Goal: Information Seeking & Learning: Learn about a topic

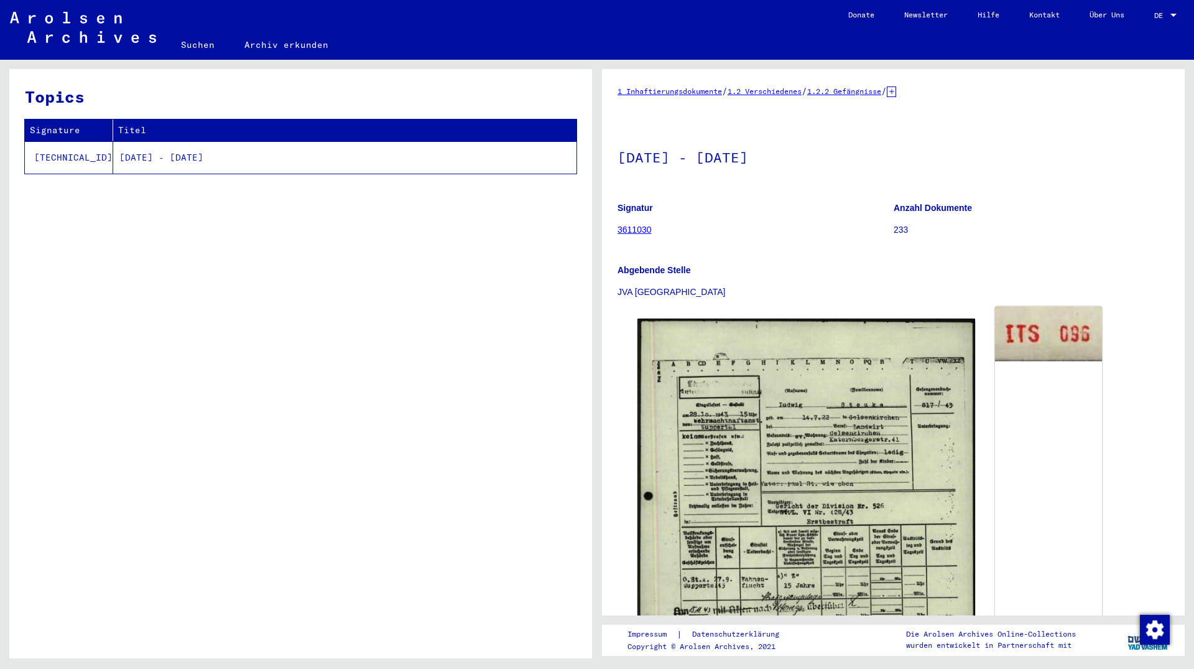
scroll to position [67, 0]
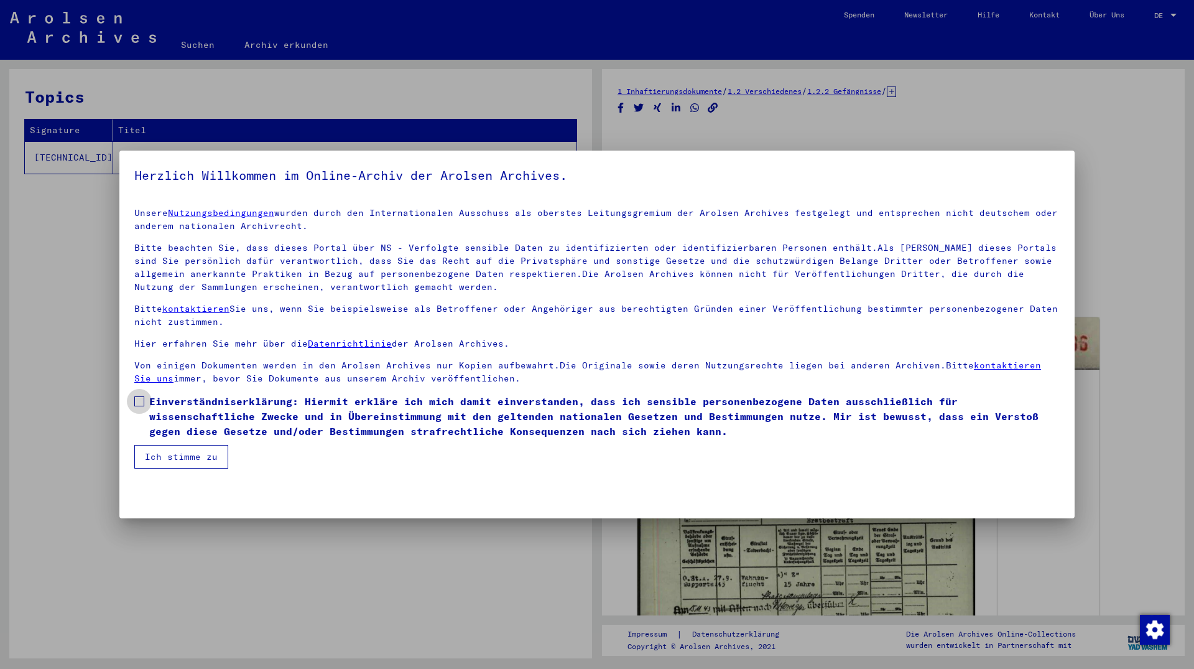
click at [139, 405] on span at bounding box center [139, 401] width 10 height 10
click at [162, 457] on button "Ich stimme zu" at bounding box center [181, 457] width 94 height 24
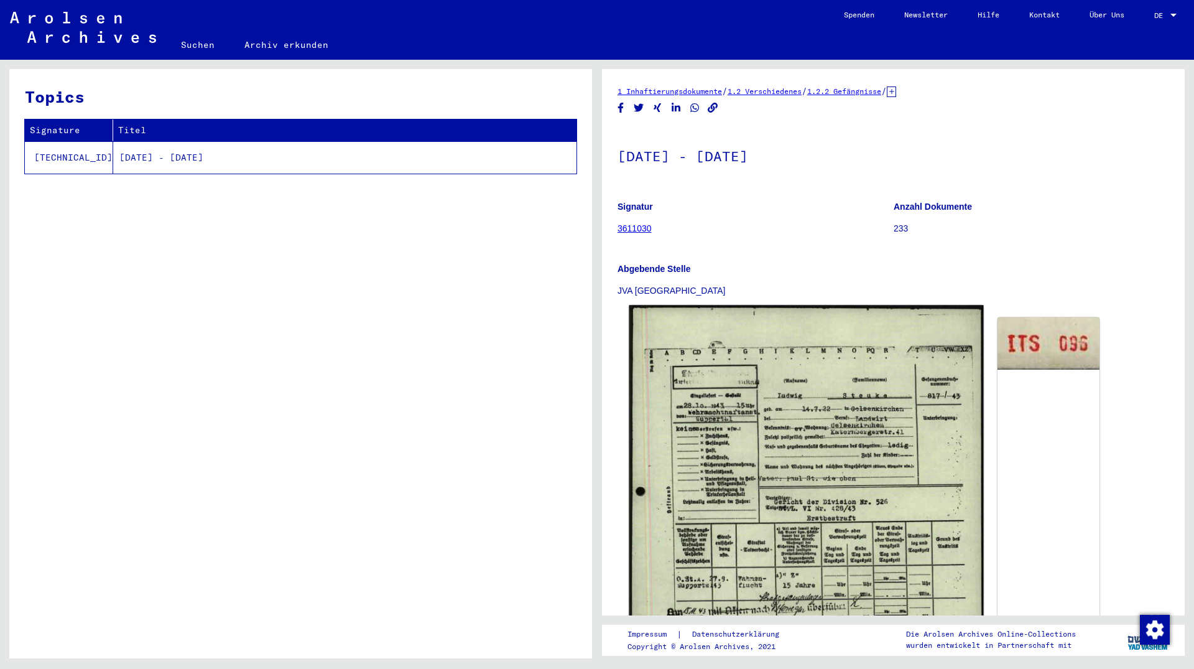
scroll to position [202, 0]
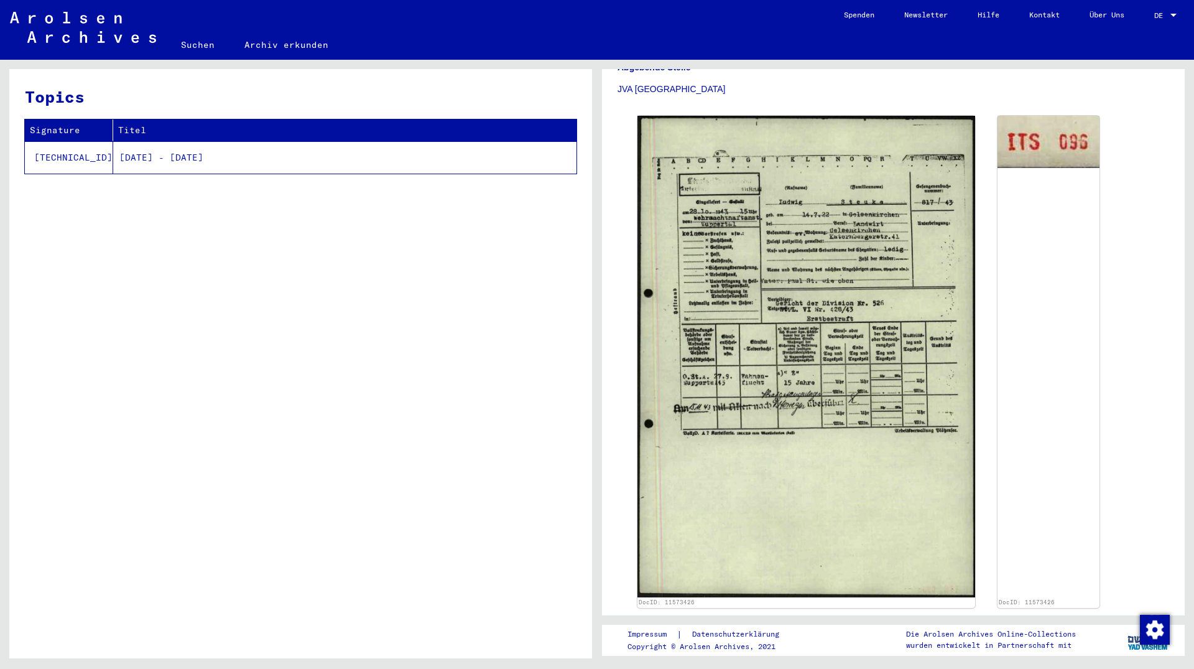
click at [121, 159] on td "[DATE] - [DATE]" at bounding box center [344, 157] width 463 height 32
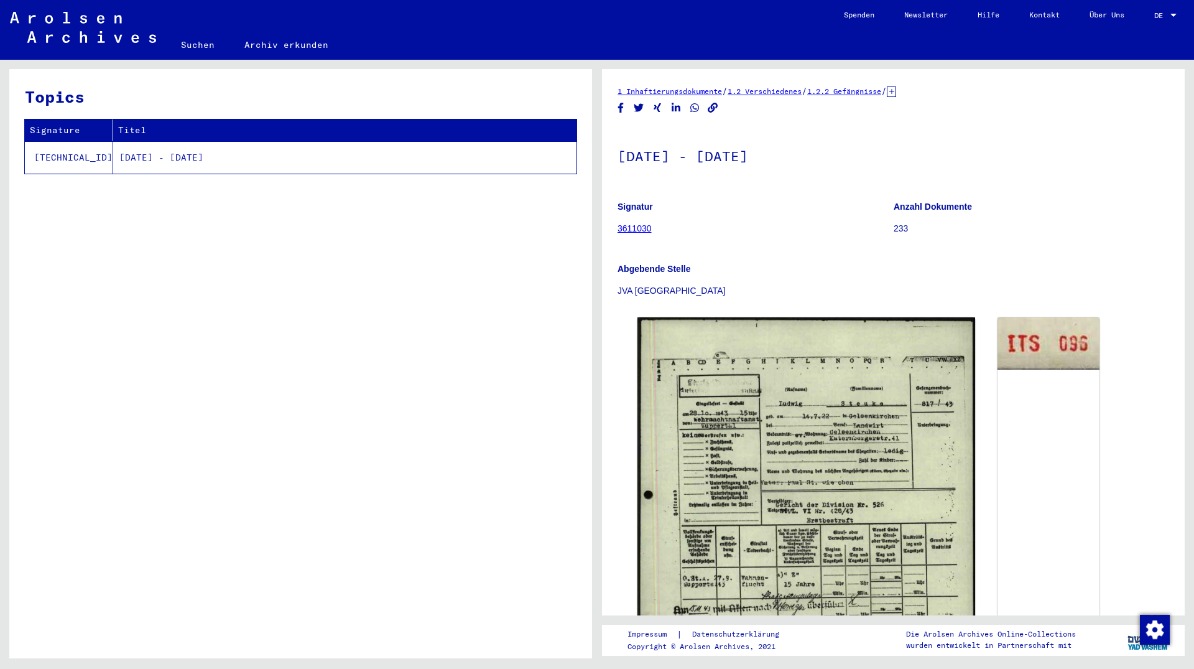
click at [630, 228] on link "3611030" at bounding box center [635, 228] width 34 height 10
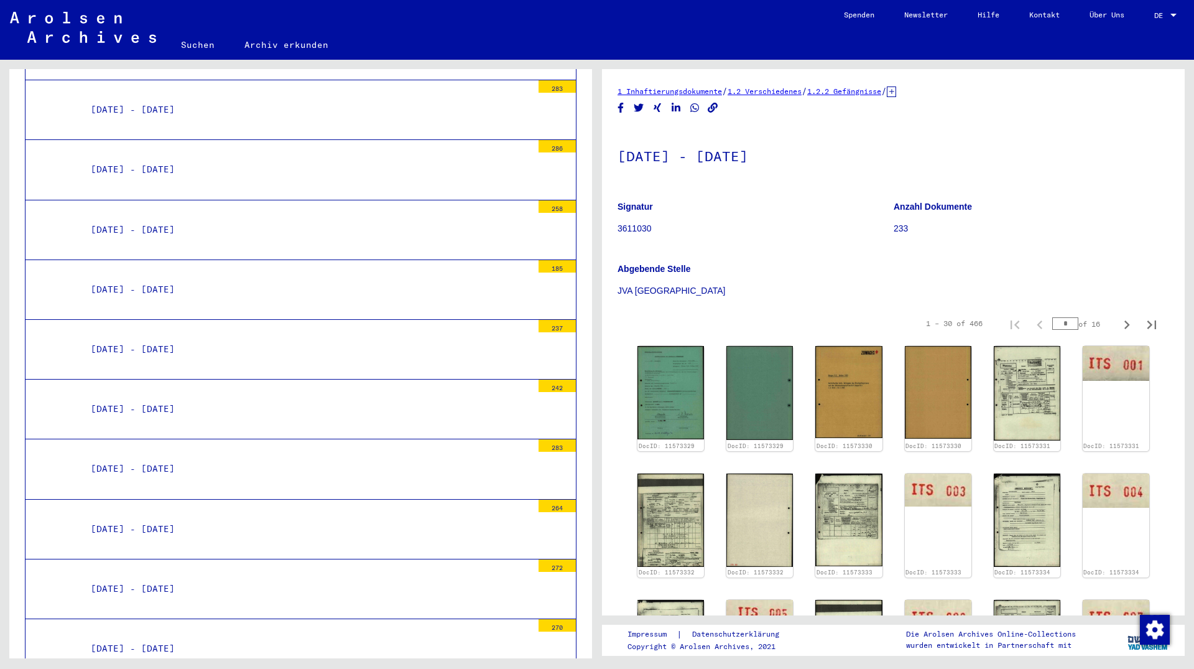
scroll to position [2956, 0]
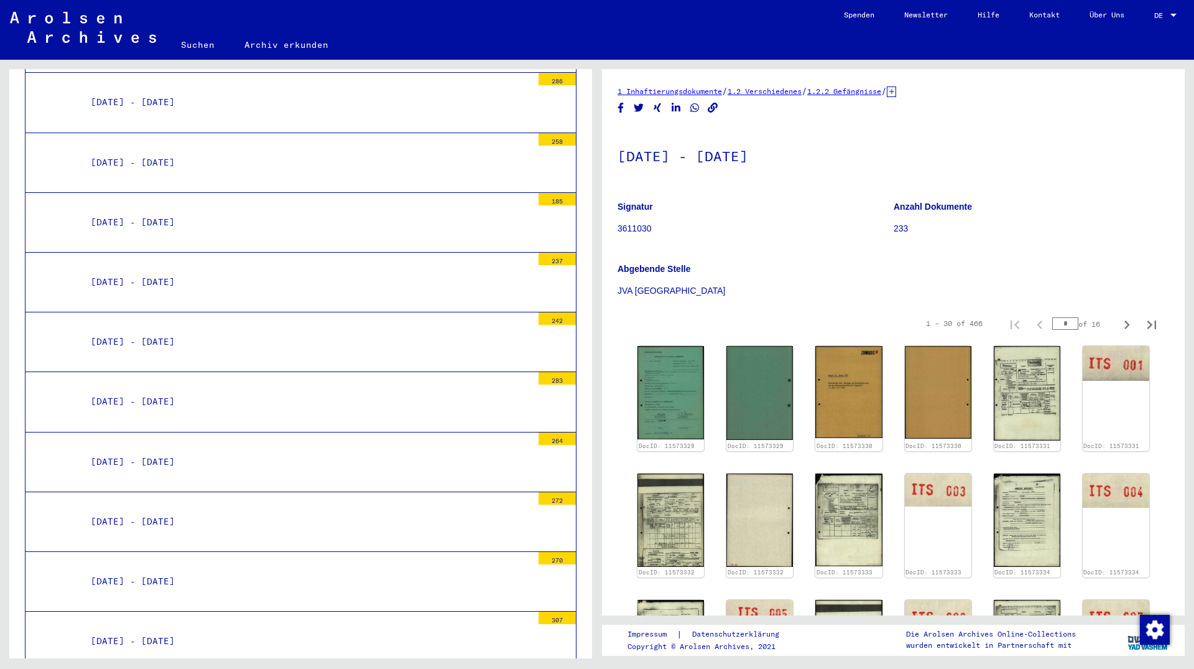
click at [175, 450] on div "[DATE] - [DATE]" at bounding box center [306, 462] width 451 height 24
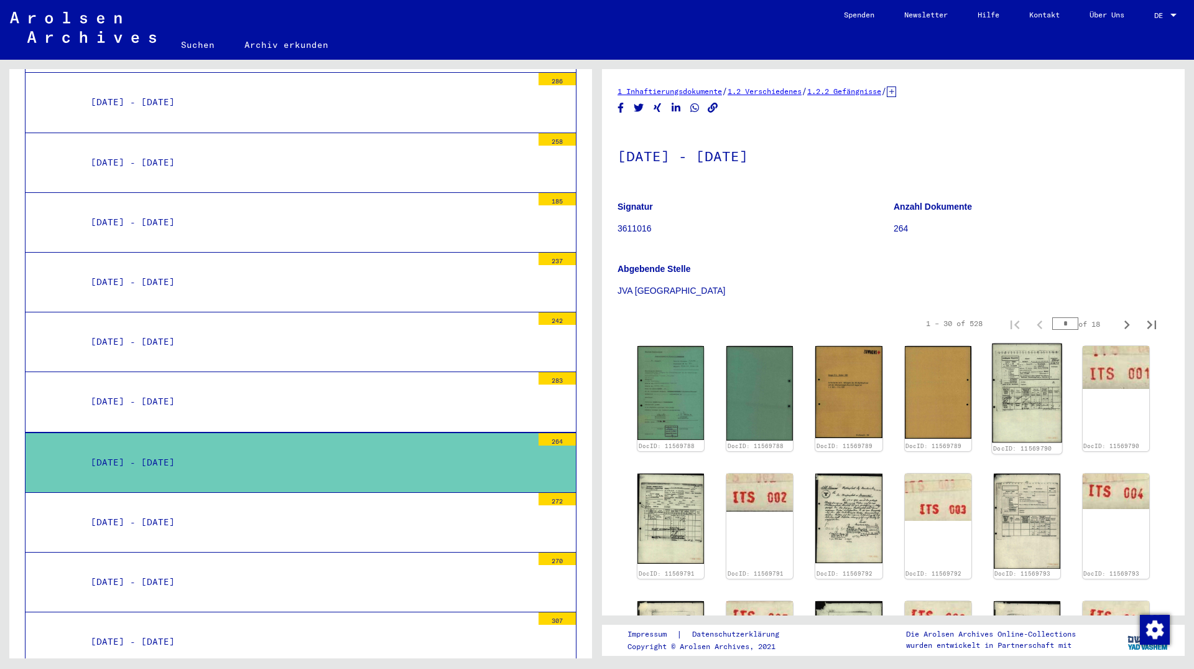
click at [1008, 381] on img at bounding box center [1027, 393] width 70 height 100
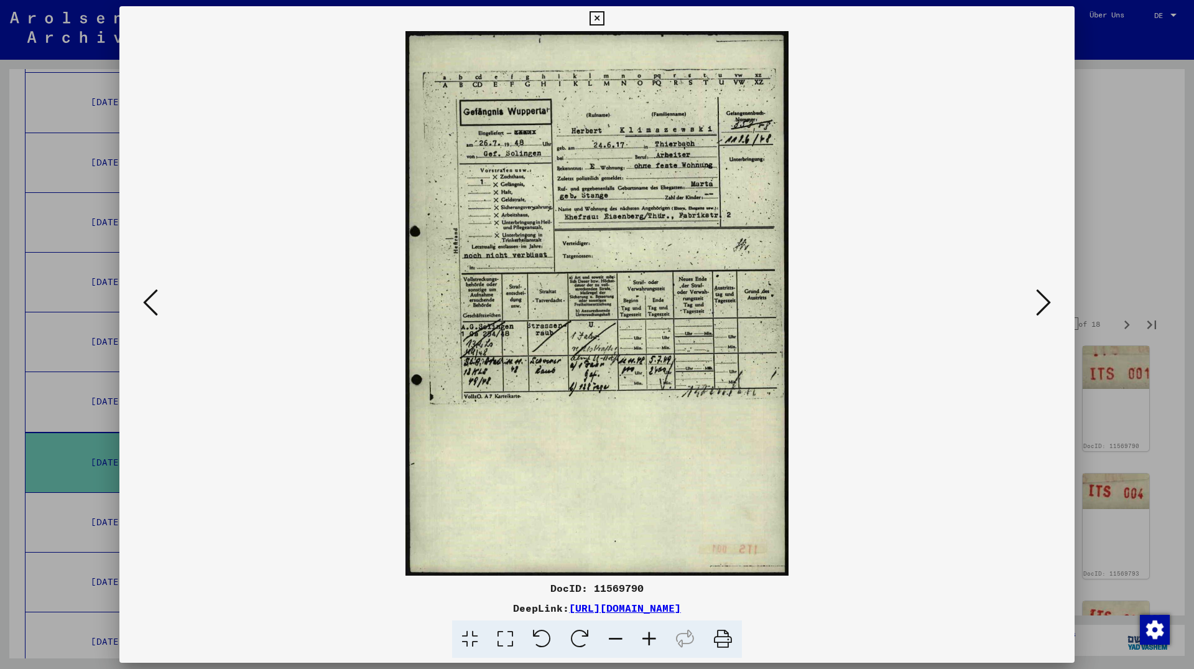
click at [1049, 305] on icon at bounding box center [1043, 302] width 15 height 30
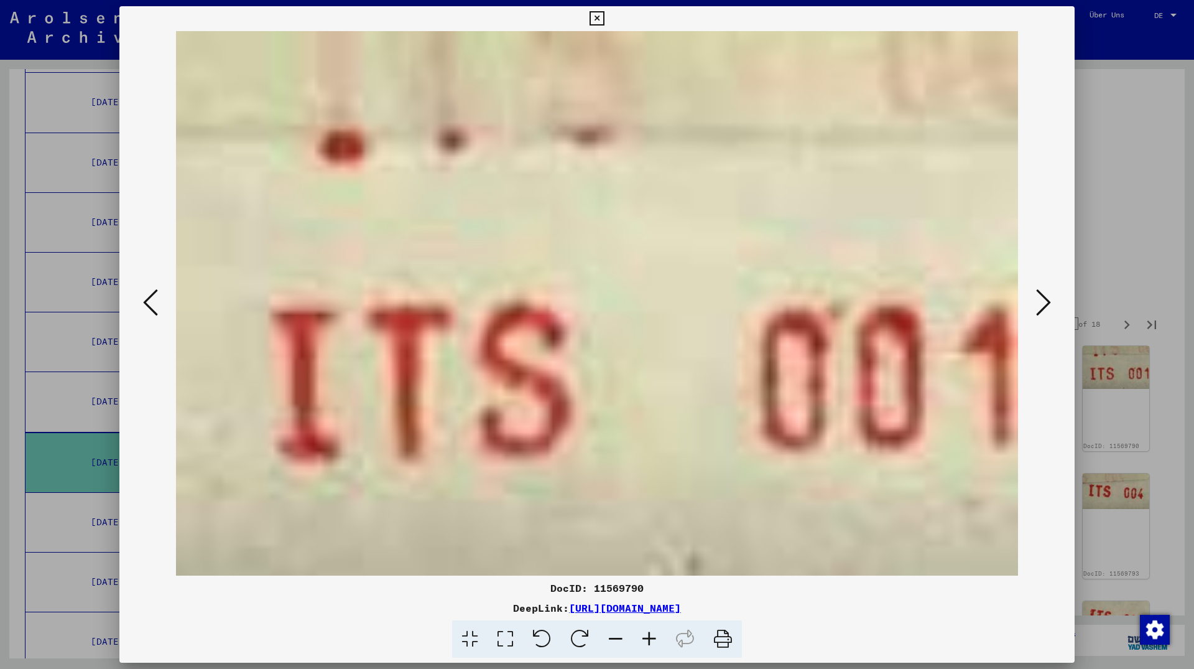
click at [1049, 305] on icon at bounding box center [1043, 302] width 15 height 30
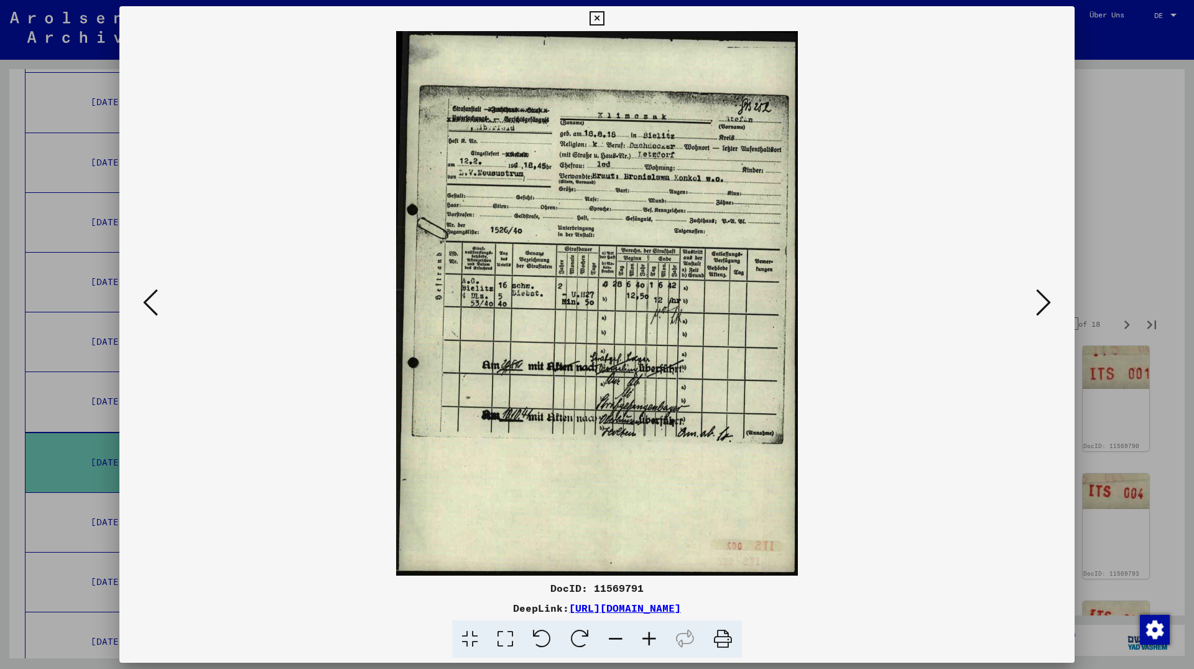
click at [1049, 305] on icon at bounding box center [1043, 302] width 15 height 30
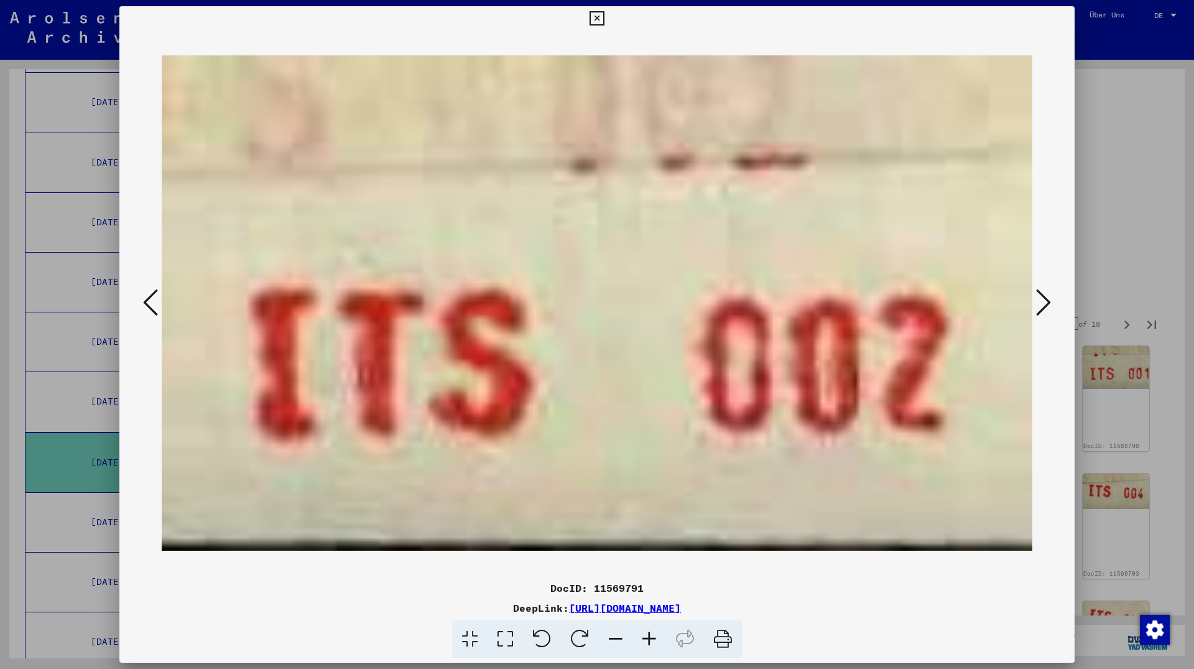
click at [1049, 305] on icon at bounding box center [1043, 302] width 15 height 30
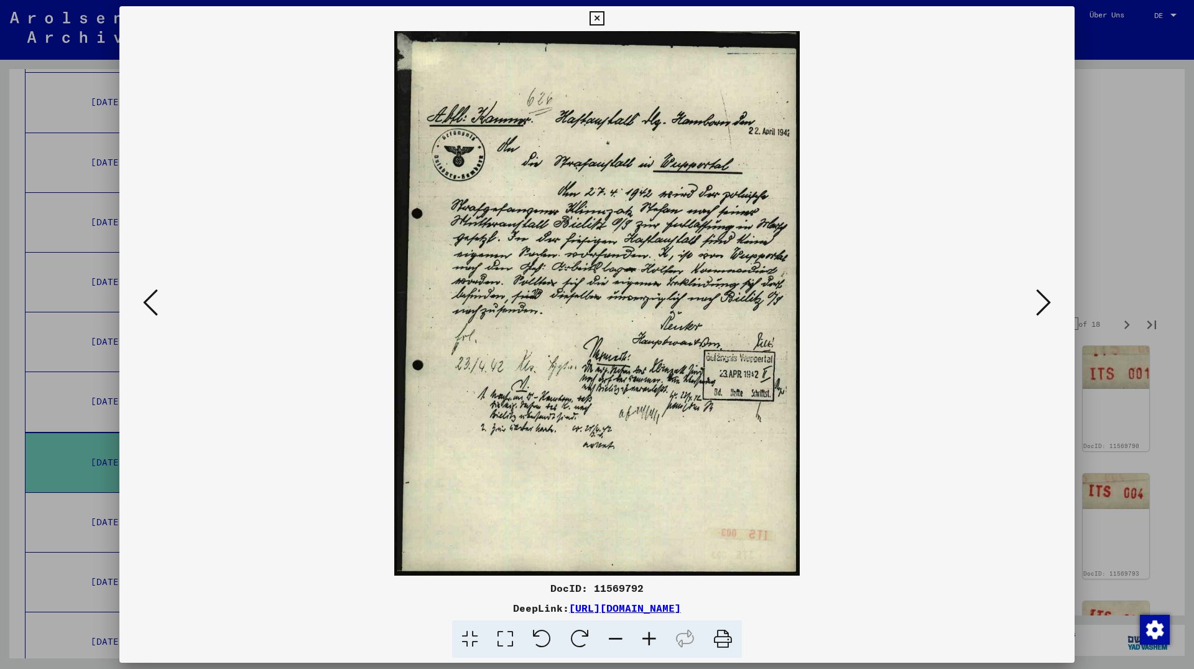
click at [1049, 306] on icon at bounding box center [1043, 302] width 15 height 30
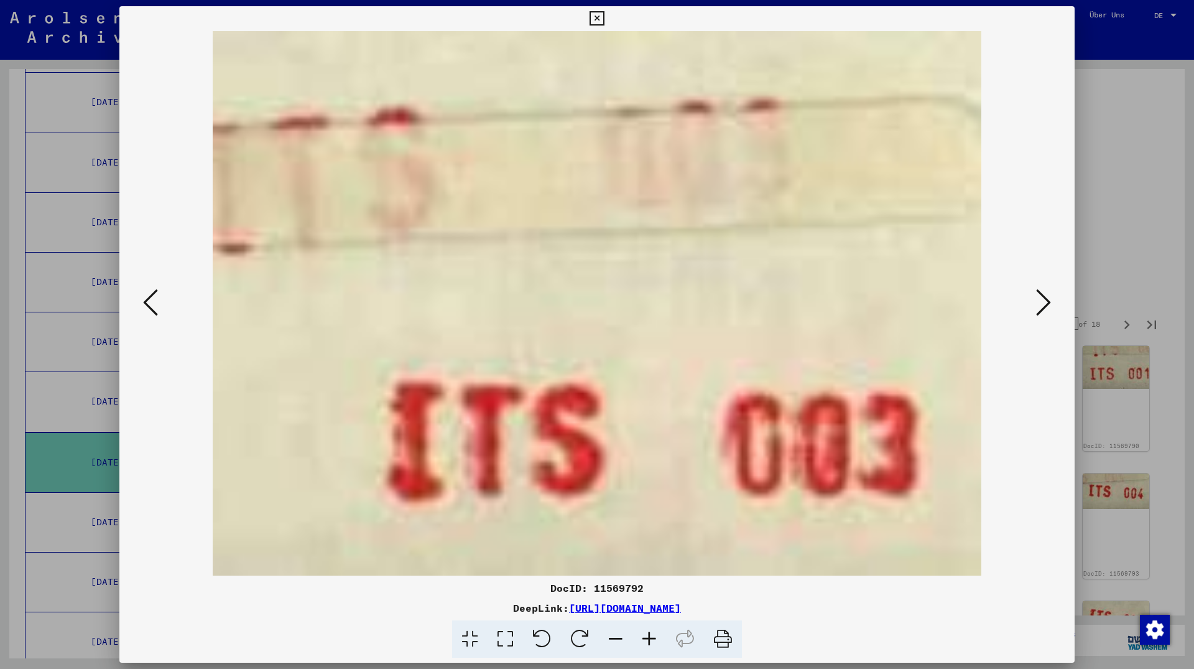
click at [1049, 306] on icon at bounding box center [1043, 302] width 15 height 30
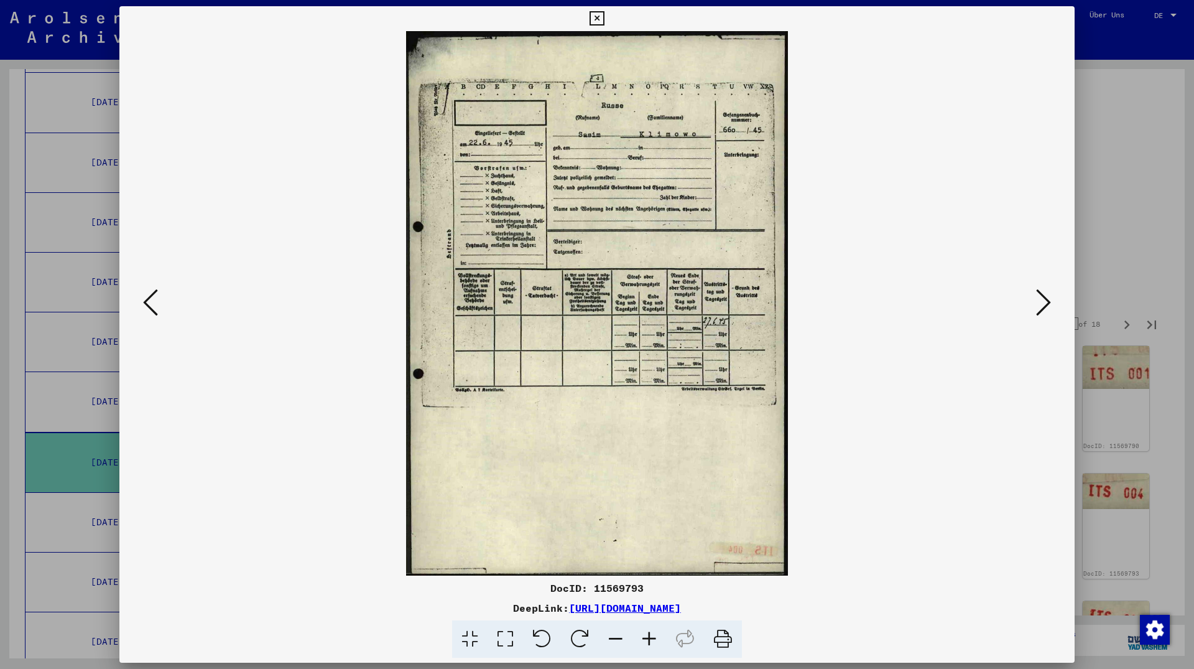
click at [1049, 306] on icon at bounding box center [1043, 302] width 15 height 30
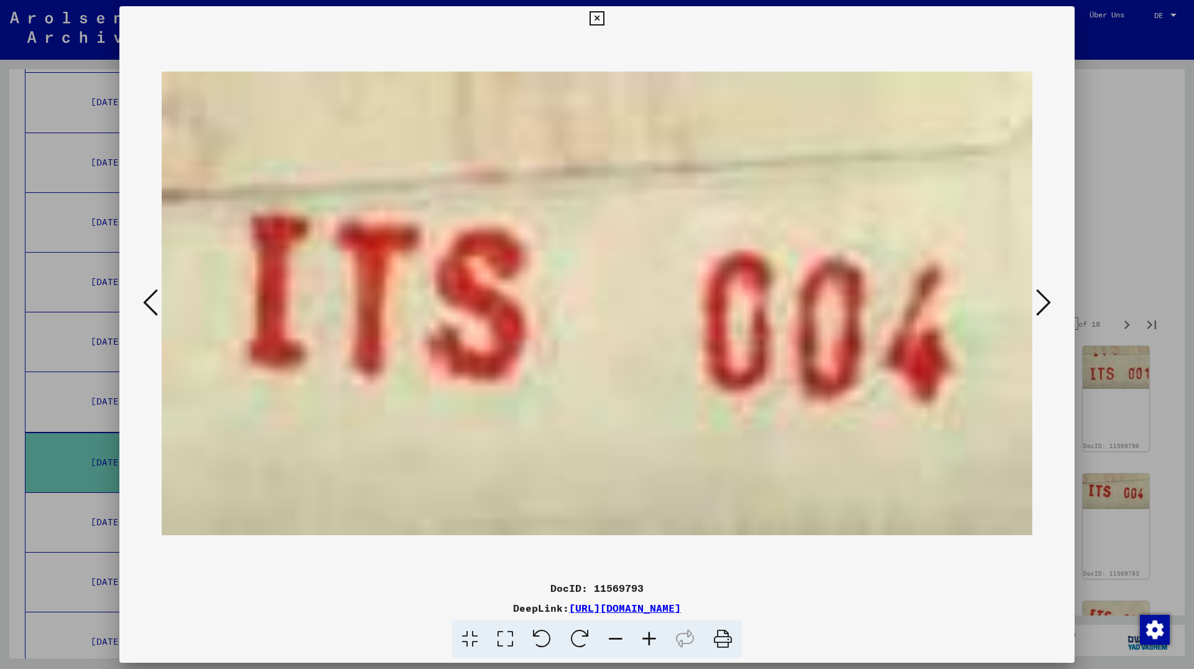
click at [1049, 306] on icon at bounding box center [1043, 302] width 15 height 30
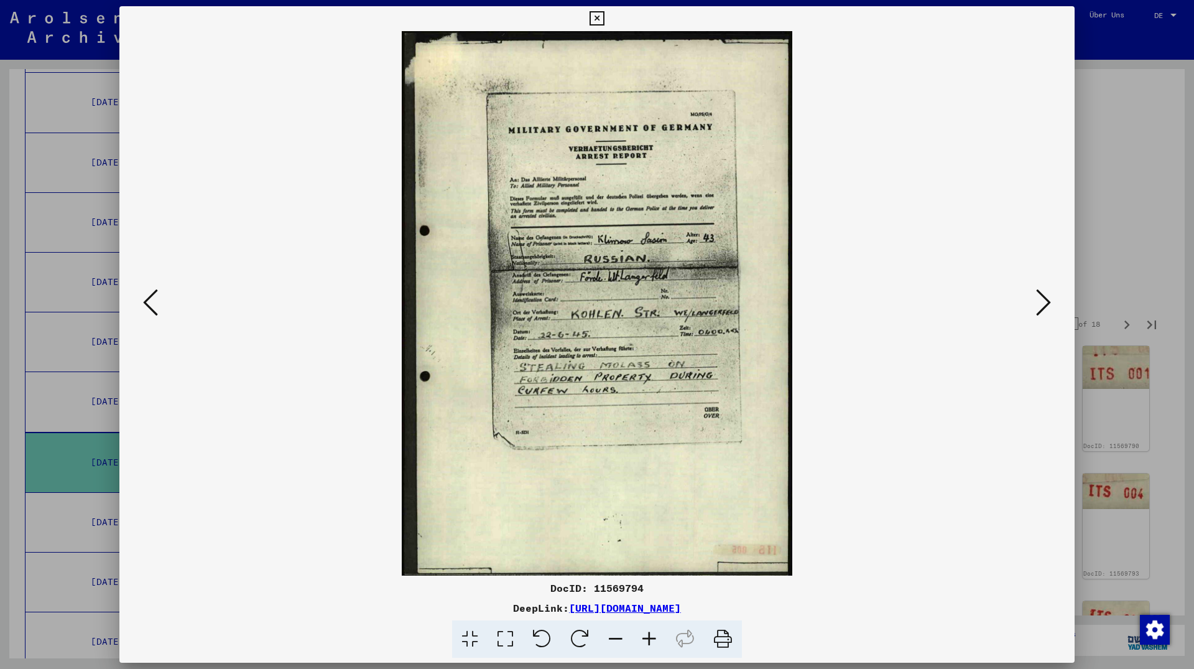
click at [1049, 306] on icon at bounding box center [1043, 302] width 15 height 30
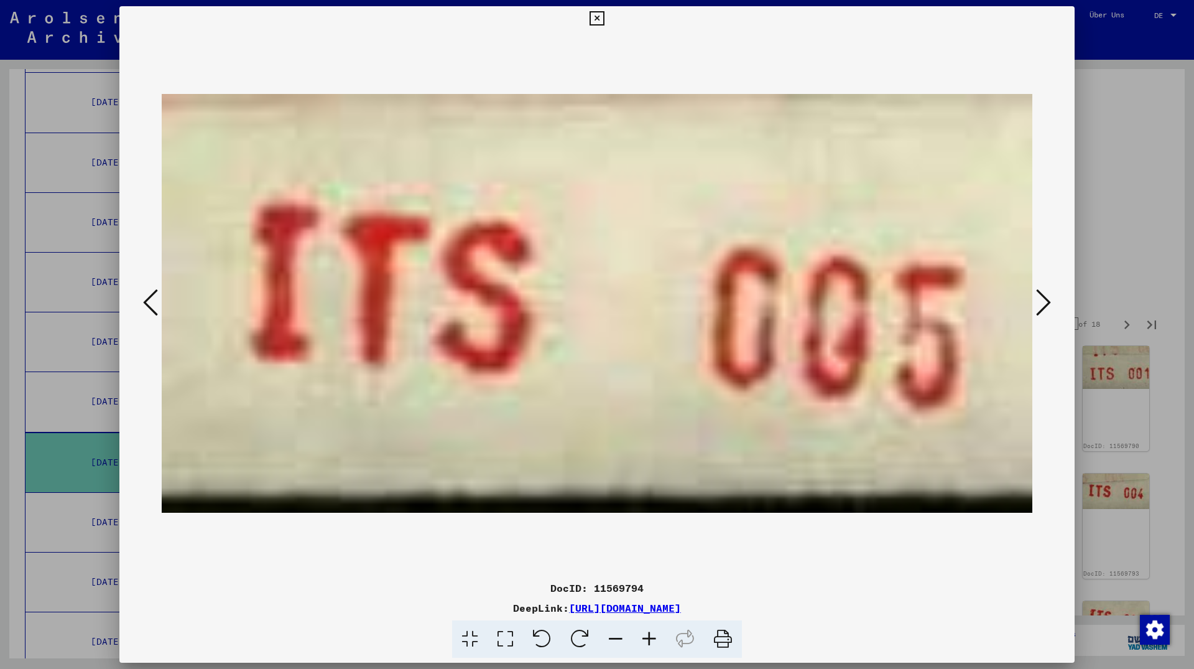
click at [1049, 306] on icon at bounding box center [1043, 302] width 15 height 30
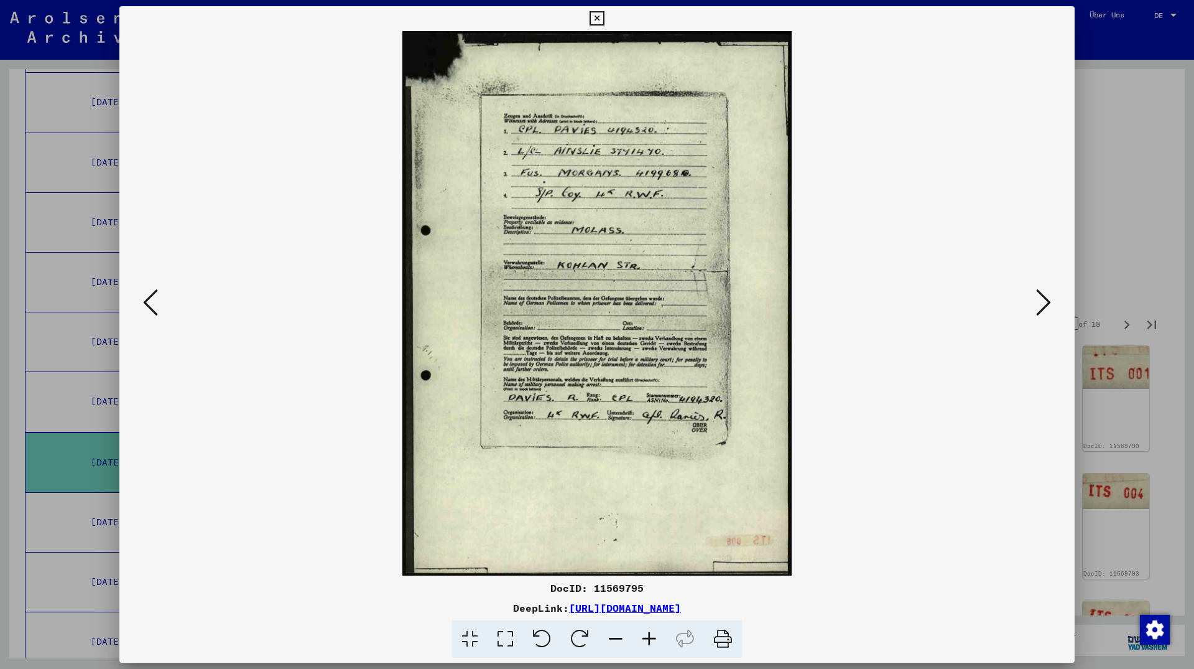
click at [1049, 306] on icon at bounding box center [1043, 302] width 15 height 30
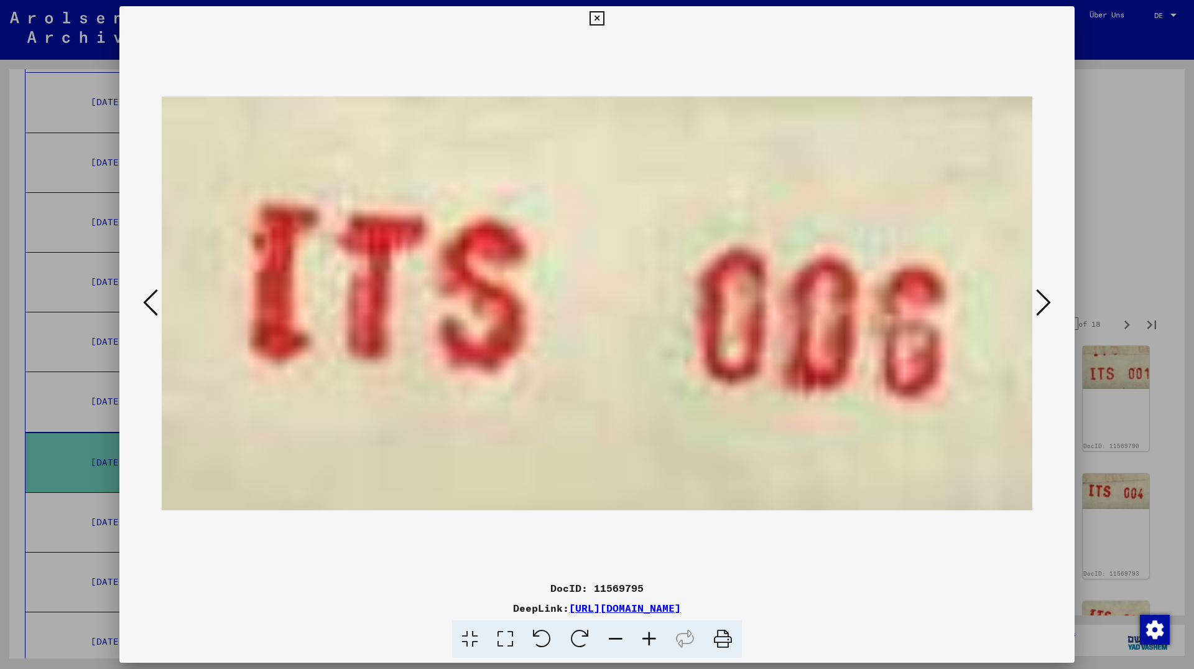
click at [1049, 306] on icon at bounding box center [1043, 302] width 15 height 30
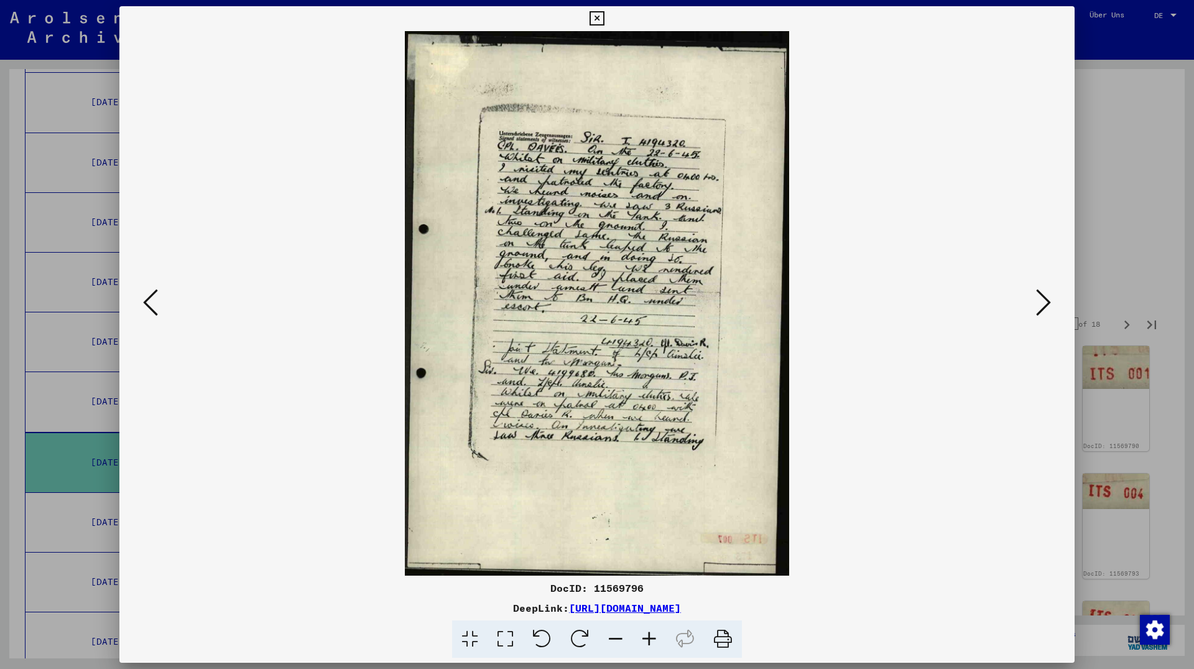
click at [1049, 306] on icon at bounding box center [1043, 302] width 15 height 30
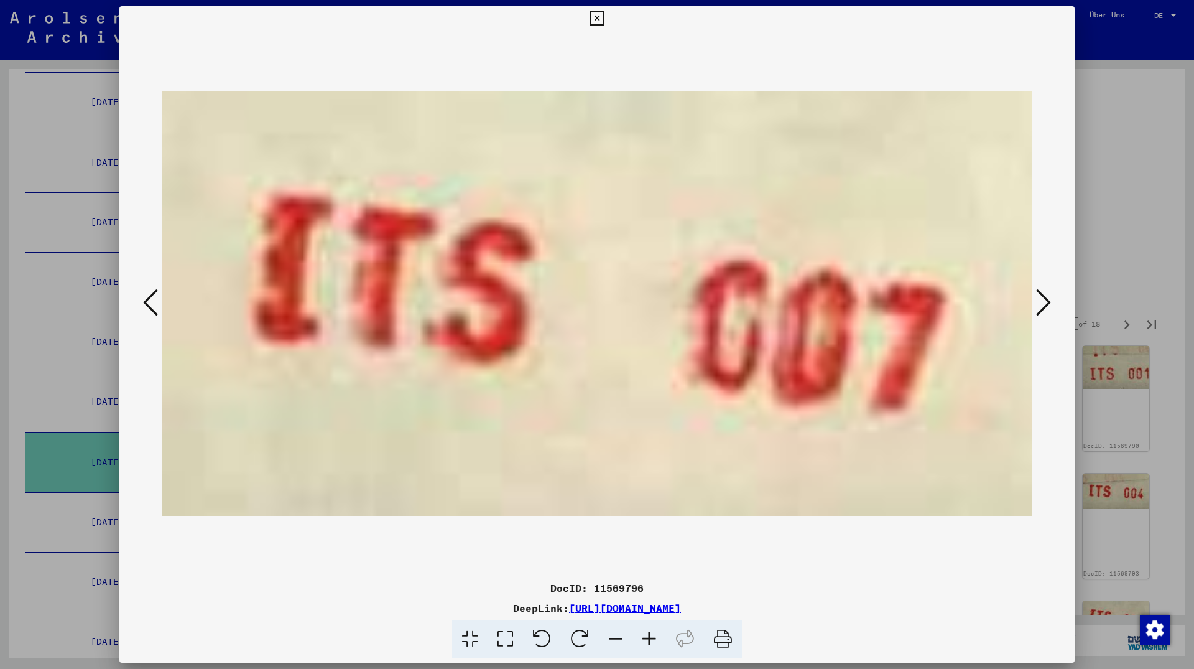
click at [1049, 306] on icon at bounding box center [1043, 302] width 15 height 30
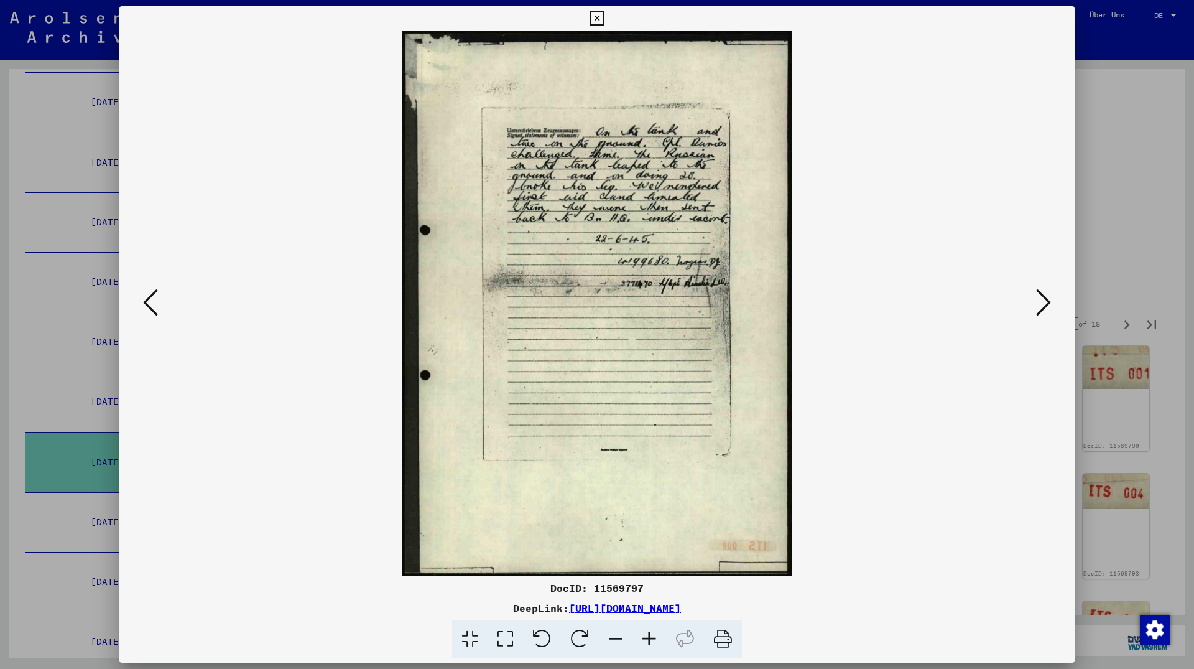
click at [1049, 306] on icon at bounding box center [1043, 302] width 15 height 30
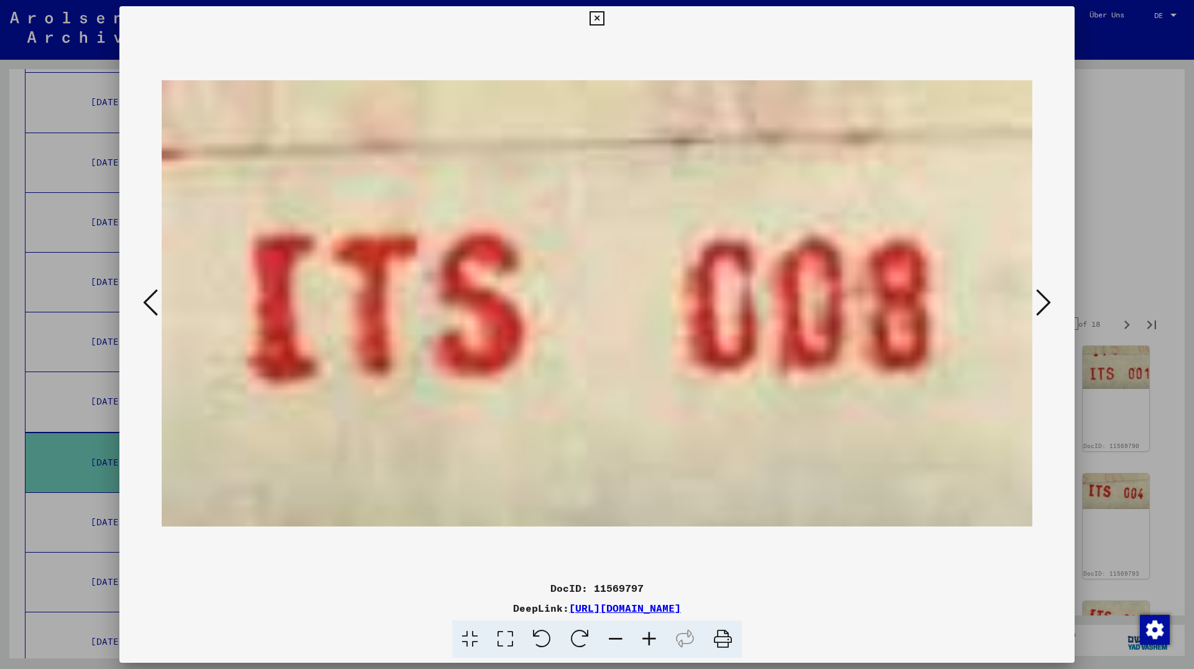
click at [1049, 306] on icon at bounding box center [1043, 302] width 15 height 30
